Goal: Task Accomplishment & Management: Complete application form

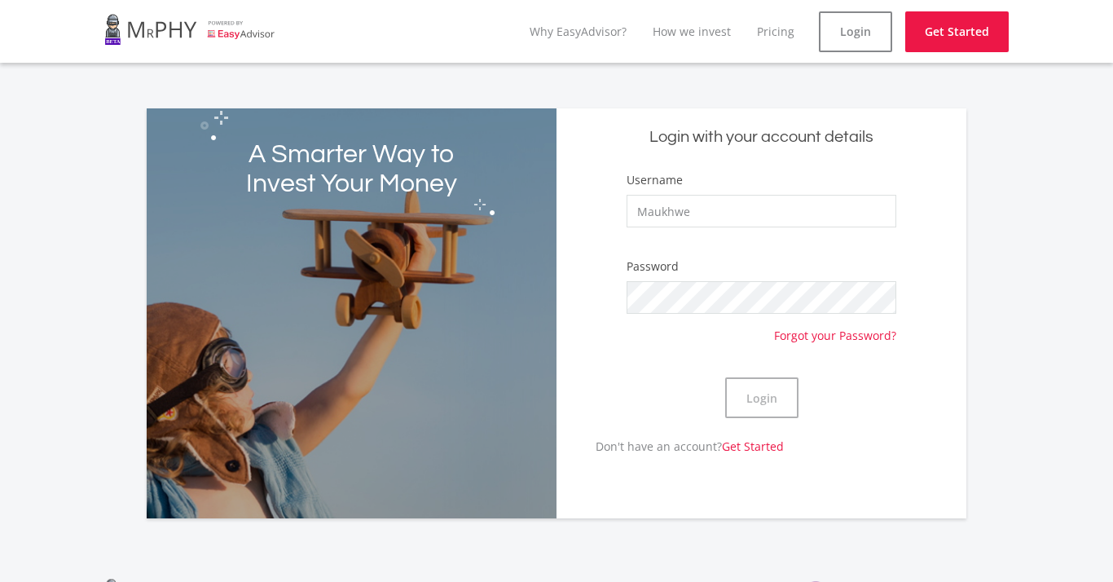
type input "Maukhwe"
click at [761, 397] on button "Login" at bounding box center [761, 397] width 73 height 41
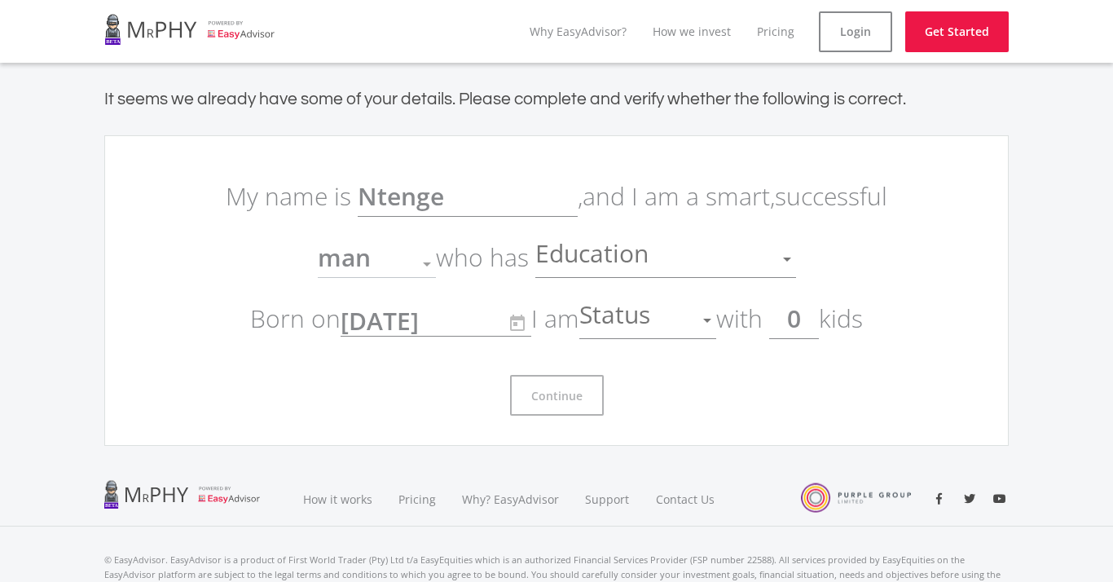
click at [810, 325] on input "0" at bounding box center [794, 318] width 50 height 41
click at [816, 317] on input "0" at bounding box center [794, 318] width 50 height 41
click at [819, 317] on input "0" at bounding box center [794, 318] width 50 height 41
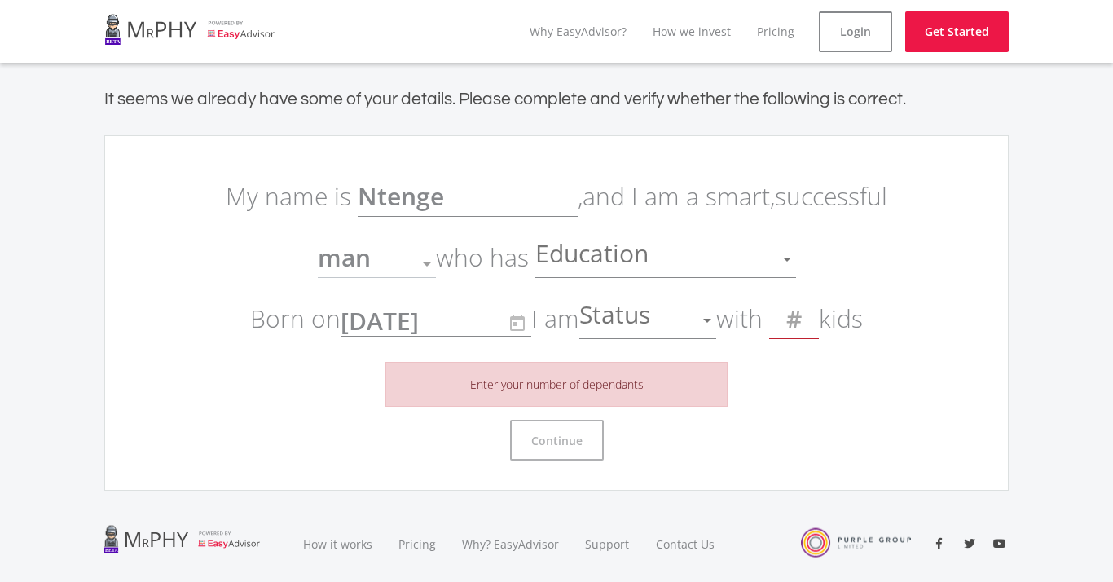
type input "4"
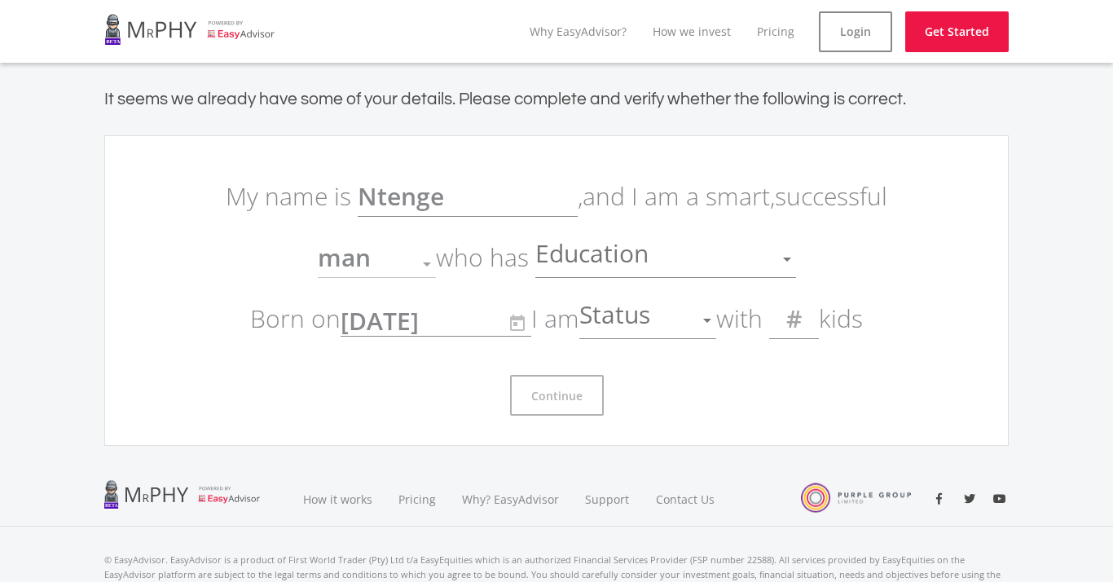
type input "0"
click at [572, 32] on link "Why EasyAdvisor?" at bounding box center [577, 31] width 97 height 15
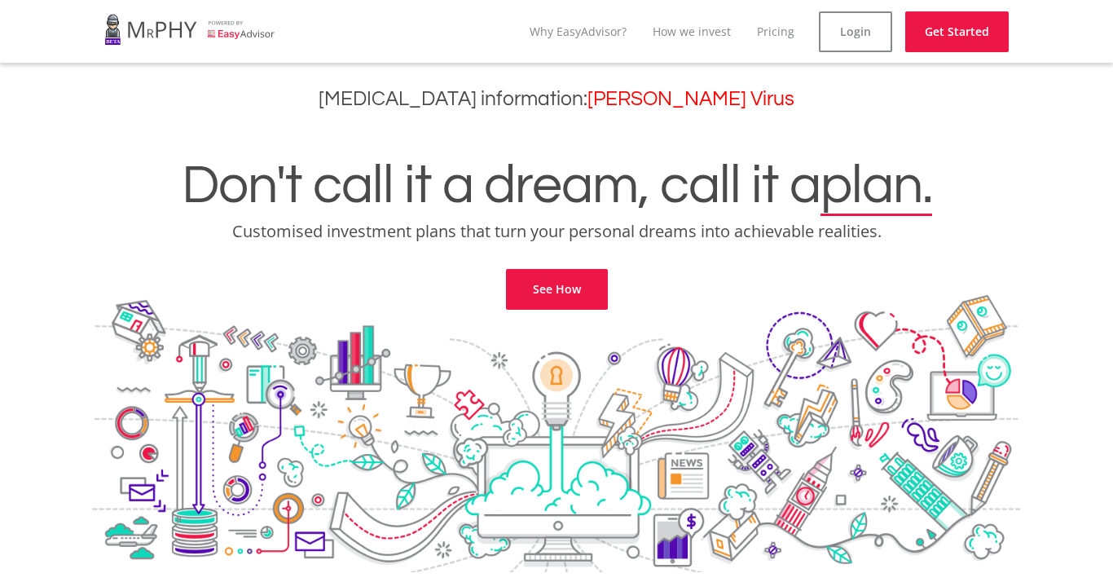
click at [797, 275] on div "Don't call it a dream, call it a plan. Customised investment plans that turn yo…" at bounding box center [556, 213] width 1088 height 192
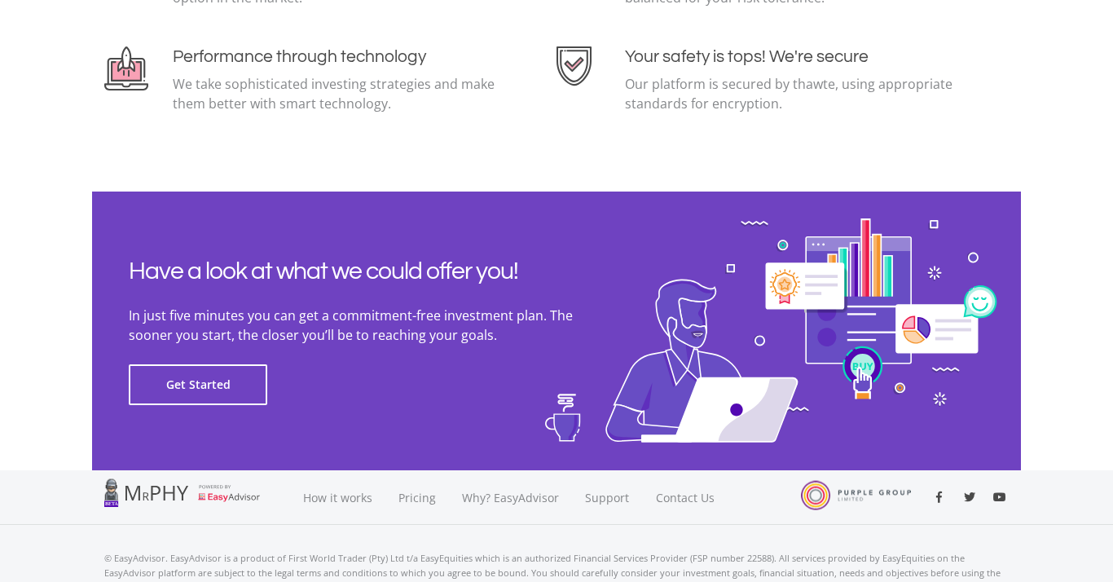
scroll to position [3632, 0]
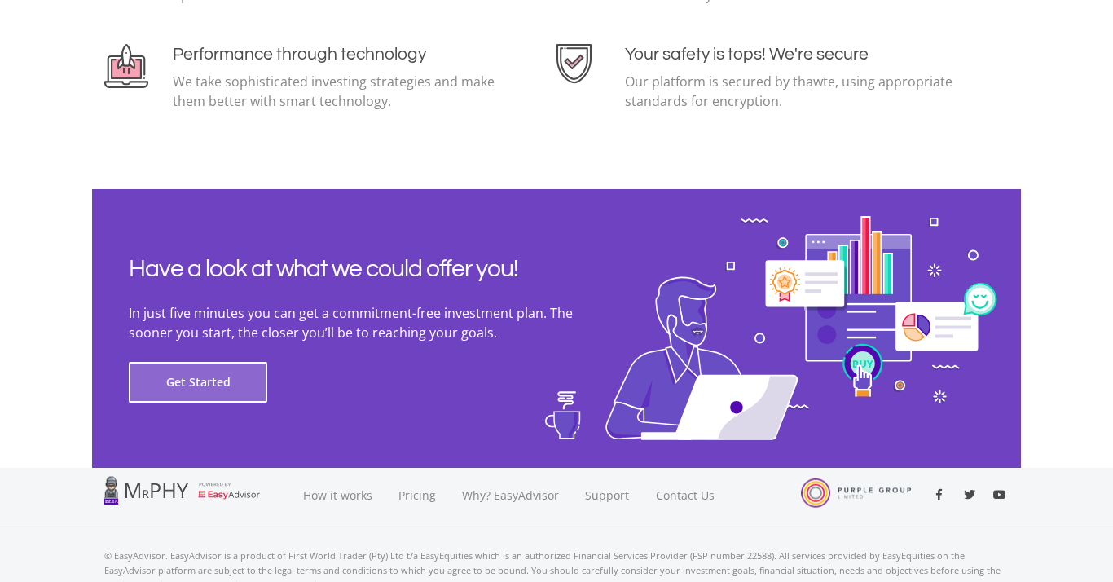
click at [214, 385] on button "Get Started" at bounding box center [198, 382] width 138 height 41
